Goal: Task Accomplishment & Management: Use online tool/utility

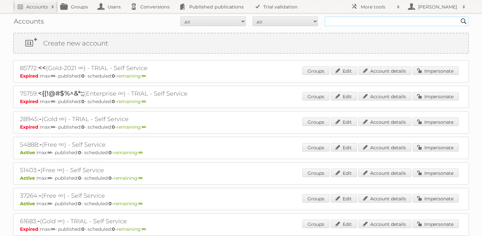
click at [371, 21] on input "text" at bounding box center [397, 21] width 144 height 10
type input "majid al futt"
click at [459, 16] on input "Search" at bounding box center [464, 21] width 10 height 10
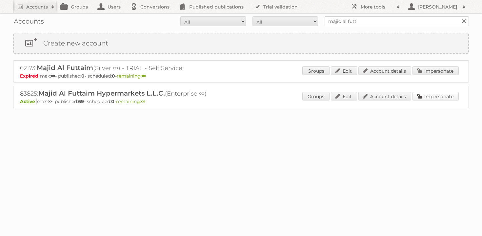
click at [437, 100] on link "Impersonate" at bounding box center [436, 96] width 46 height 9
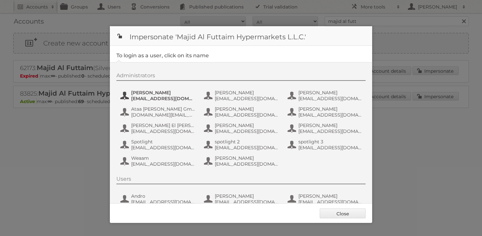
click at [136, 95] on span "Aastha Talwaria" at bounding box center [163, 93] width 64 height 6
